Goal: Entertainment & Leisure: Consume media (video, audio)

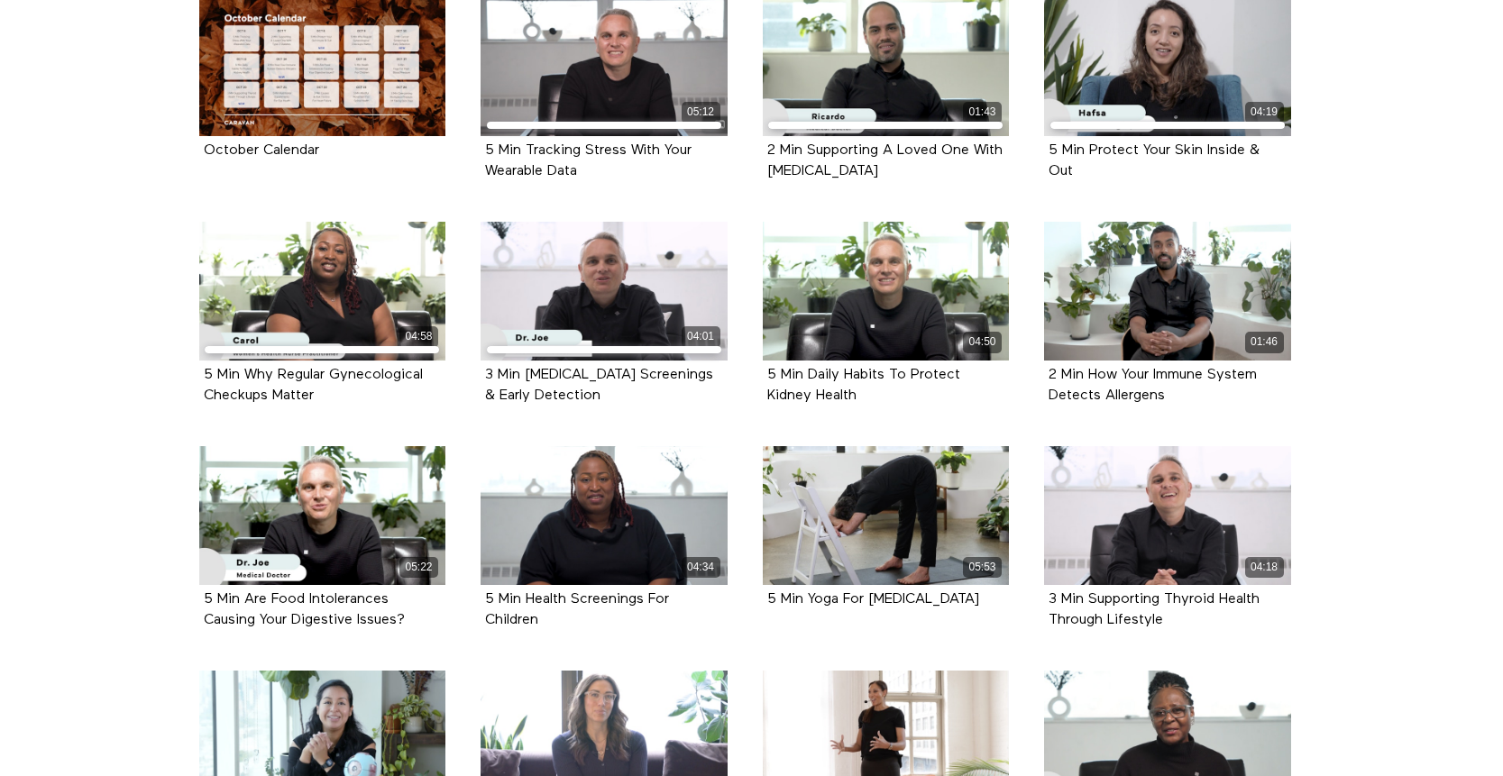
scroll to position [464, 0]
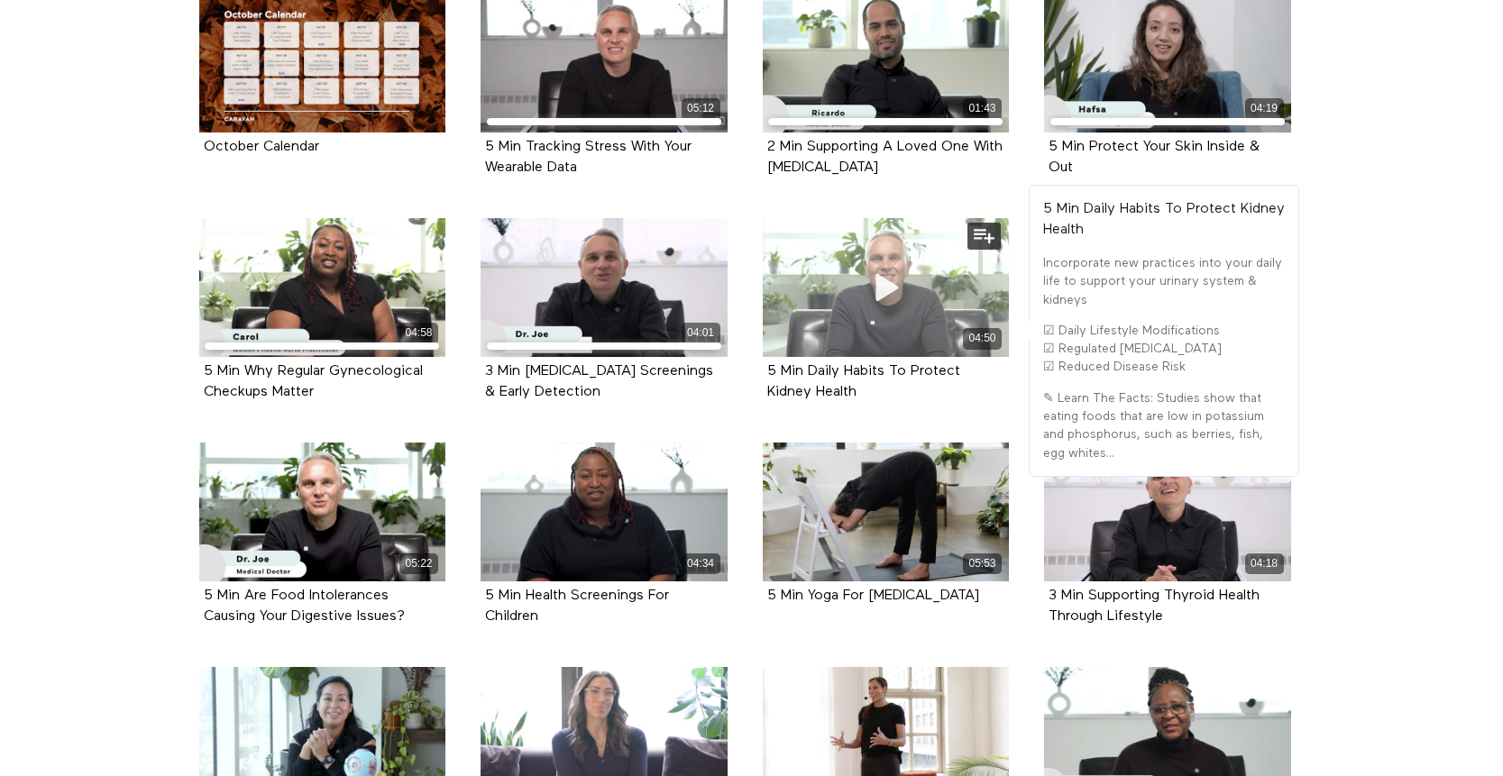
click at [887, 296] on icon at bounding box center [885, 287] width 54 height 32
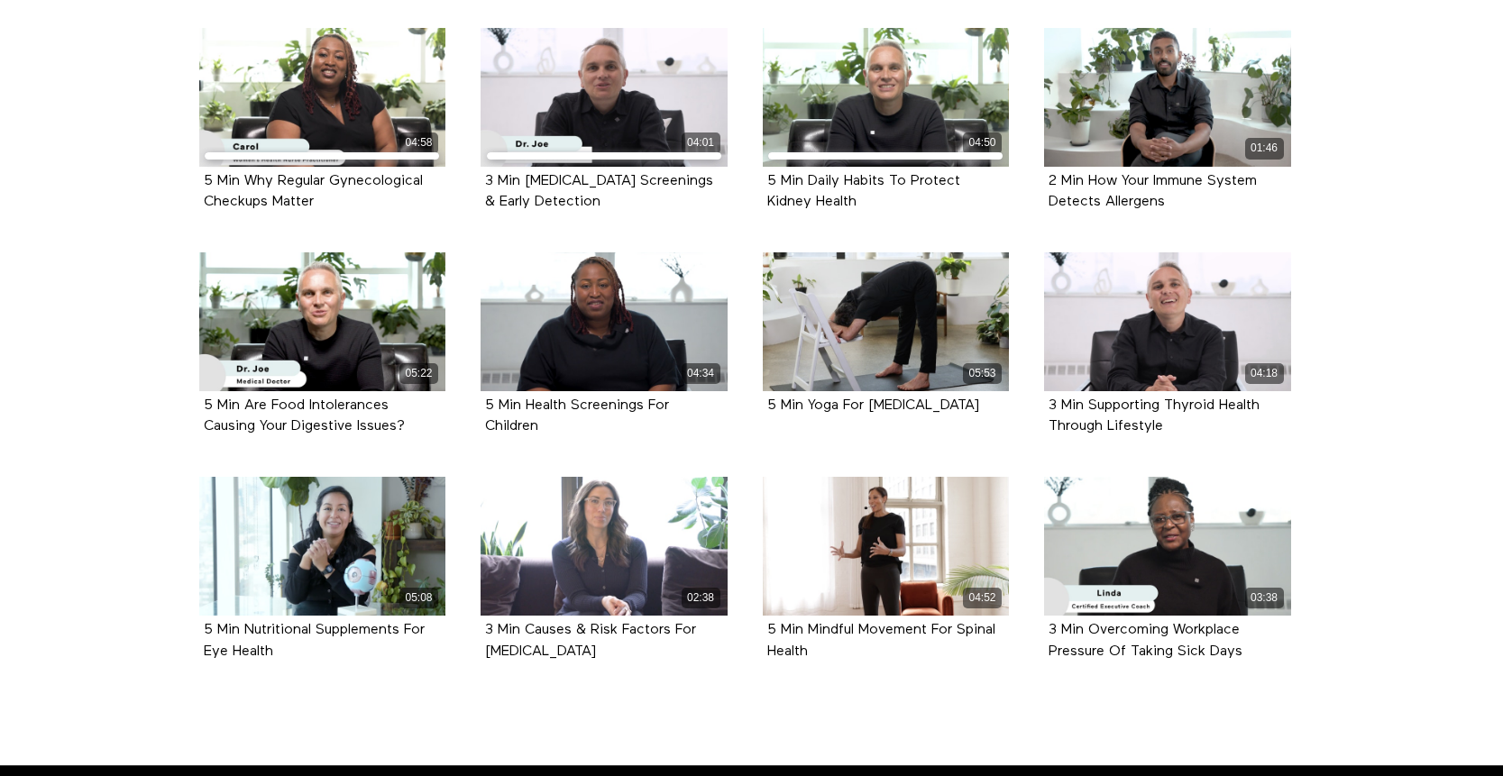
scroll to position [657, 0]
